Goal: Complete application form

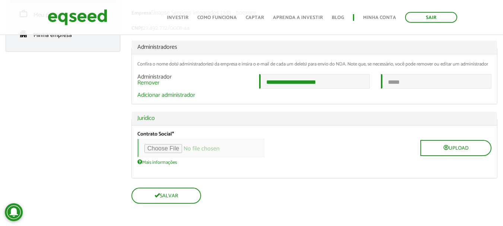
scroll to position [105, 0]
click at [176, 149] on input "file" at bounding box center [200, 148] width 127 height 18
type input "**********"
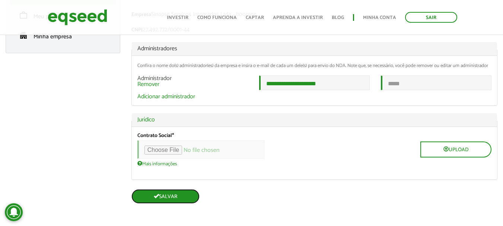
click at [169, 193] on button "Salvar" at bounding box center [165, 196] width 68 height 15
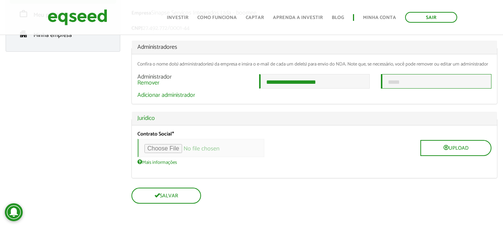
click at [421, 76] on input "email" at bounding box center [436, 81] width 111 height 15
type input "**********"
drag, startPoint x: 384, startPoint y: 197, endPoint x: 386, endPoint y: 191, distance: 6.5
click at [384, 197] on div "Salvar" at bounding box center [314, 196] width 366 height 16
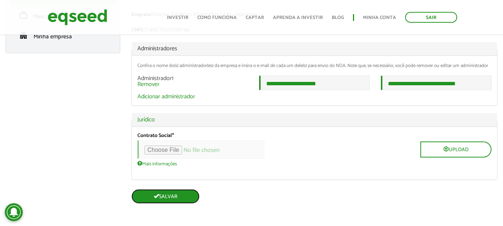
scroll to position [103, 0]
click at [161, 197] on button "Salvar" at bounding box center [165, 196] width 68 height 15
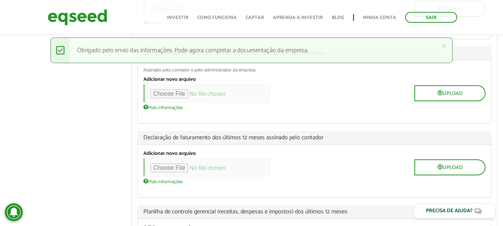
scroll to position [558, 0]
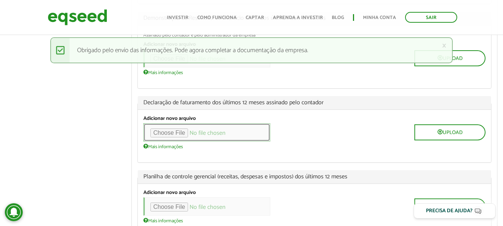
click at [172, 130] on input "file" at bounding box center [206, 132] width 127 height 18
type input "**********"
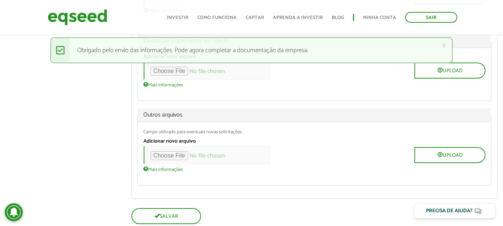
scroll to position [826, 0]
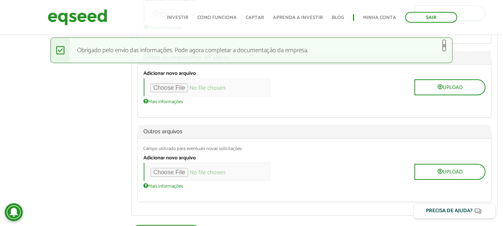
click at [445, 44] on link "×" at bounding box center [444, 46] width 4 height 8
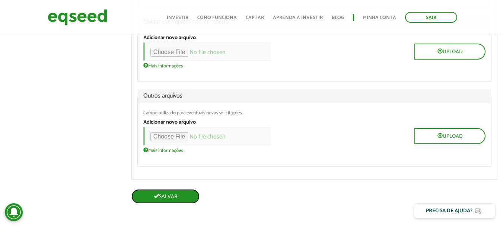
scroll to position [861, 0]
click at [172, 199] on button "Salvar" at bounding box center [165, 196] width 68 height 15
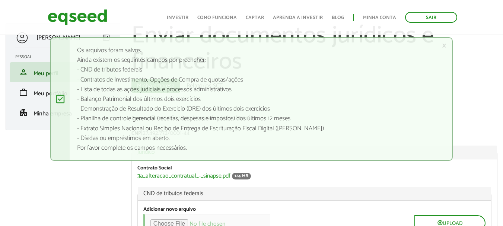
scroll to position [112, 0]
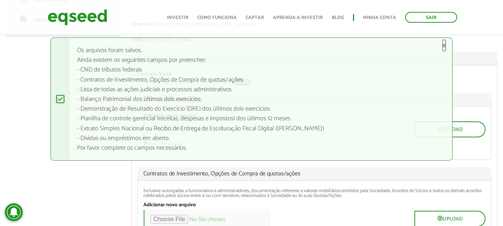
click at [444, 45] on link "×" at bounding box center [444, 46] width 4 height 8
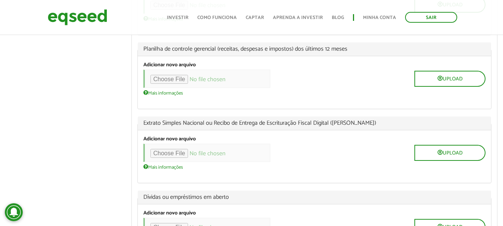
scroll to position [718, 0]
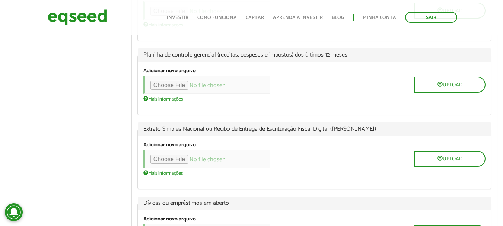
drag, startPoint x: 217, startPoint y: 133, endPoint x: 385, endPoint y: 132, distance: 167.9
click at [385, 132] on span "Extrato Simples Nacional ou Recibo de Entrega de Escrituração Fiscal Digital ([…" at bounding box center [314, 129] width 342 height 6
click at [196, 132] on span "Extrato Simples Nacional ou Recibo de Entrega de Escrituração Fiscal Digital ([…" at bounding box center [314, 129] width 342 height 6
drag, startPoint x: 144, startPoint y: 130, endPoint x: 205, endPoint y: 129, distance: 61.1
click at [205, 129] on span "Extrato Simples Nacional ou Recibo de Entrega de Escrituração Fiscal Digital ([…" at bounding box center [314, 129] width 342 height 6
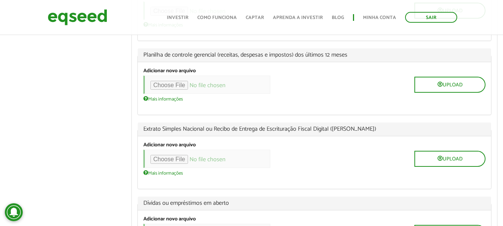
click at [228, 136] on legend "Extrato Simples Nacional ou Recibo de Entrega de Escrituração Fiscal Digital ([…" at bounding box center [314, 129] width 353 height 14
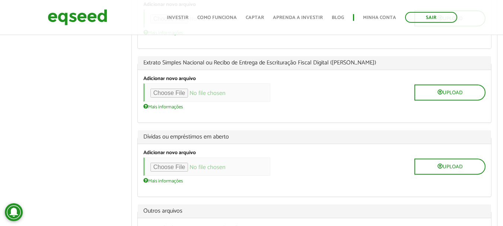
scroll to position [792, 0]
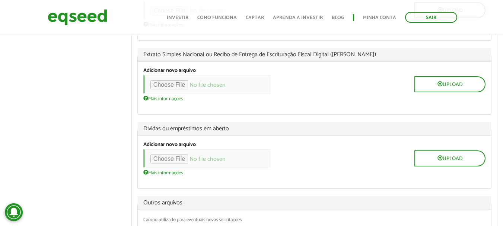
click at [165, 31] on header "Sair Toggle navigation Toggle navigation Início Investir Como funciona Captar A…" at bounding box center [251, 17] width 503 height 35
